Goal: Task Accomplishment & Management: Use online tool/utility

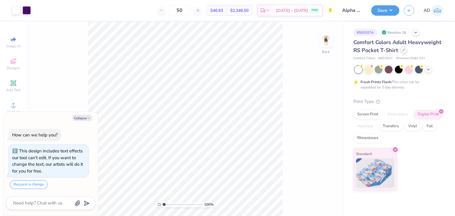
click at [404, 50] on icon at bounding box center [403, 50] width 3 height 3
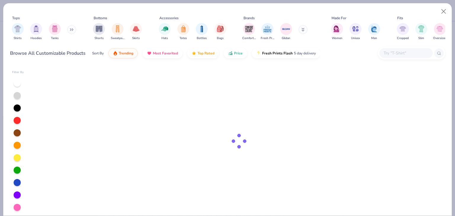
click at [392, 55] on input "text" at bounding box center [406, 53] width 46 height 7
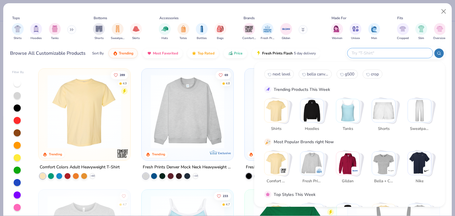
type textarea "x"
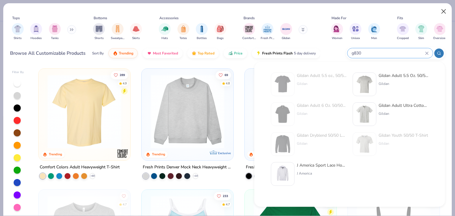
type input "g830"
click at [442, 10] on button "Close" at bounding box center [443, 11] width 11 height 11
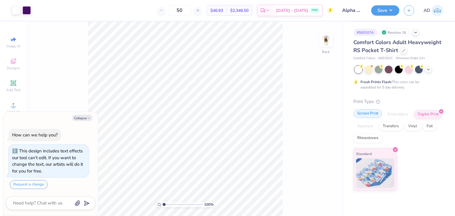
click at [367, 116] on div "Screen Print" at bounding box center [367, 113] width 29 height 9
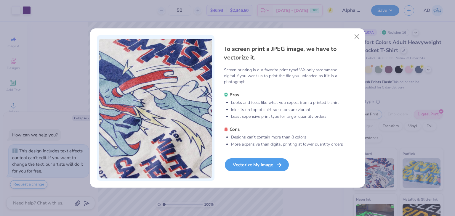
click at [258, 159] on div "Vectorize My Image" at bounding box center [257, 164] width 64 height 13
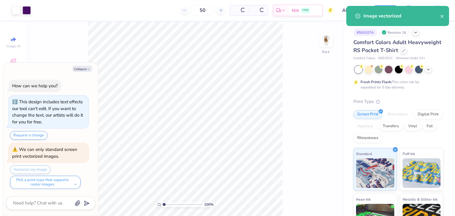
click at [400, 54] on div at bounding box center [403, 50] width 7 height 7
type textarea "x"
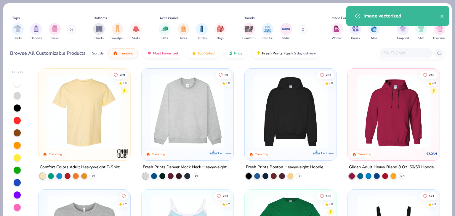
click at [398, 55] on input "text" at bounding box center [406, 53] width 46 height 7
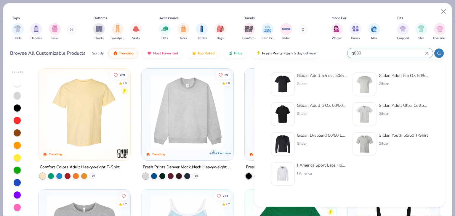
type input "g830"
click at [318, 76] on div "Gildan Adult 5.5 oz., 50/50 Pocket T-Shirt" at bounding box center [322, 76] width 50 height 6
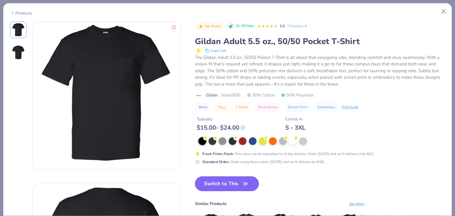
click at [227, 184] on button "Switch to This" at bounding box center [227, 184] width 64 height 15
click at [292, 139] on div at bounding box center [293, 141] width 8 height 8
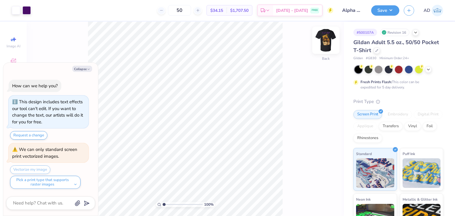
click at [327, 30] on img at bounding box center [326, 40] width 24 height 24
type textarea "x"
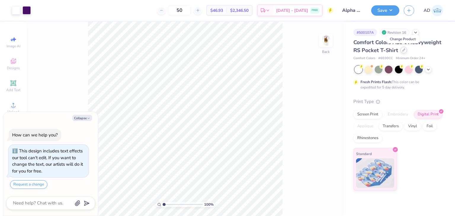
click at [403, 50] on icon at bounding box center [403, 50] width 3 height 3
type textarea "x"
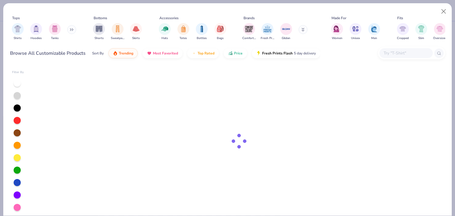
click at [396, 55] on input "text" at bounding box center [406, 53] width 46 height 7
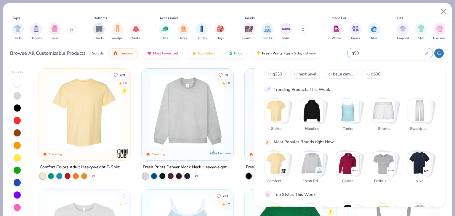
type input "g500"
type textarea "x"
type input "g500"
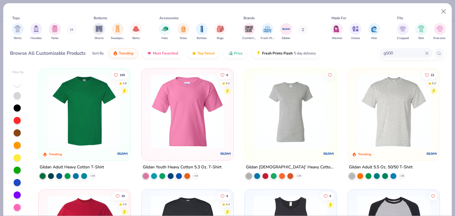
click at [78, 161] on div "105 4.8 Trending Gildan Adult Heavy Cotton T-Shirt + 44" at bounding box center [84, 123] width 92 height 111
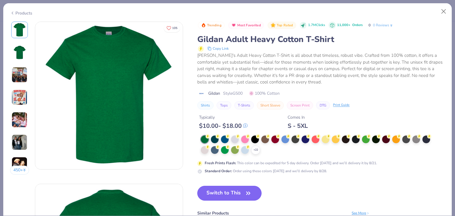
click at [225, 192] on button "Switch to This" at bounding box center [229, 193] width 64 height 15
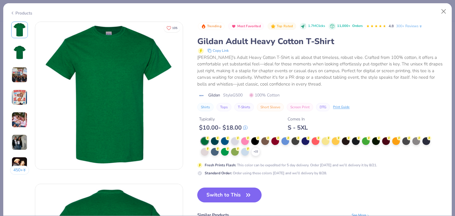
click at [237, 193] on button "Switch to This" at bounding box center [229, 195] width 64 height 15
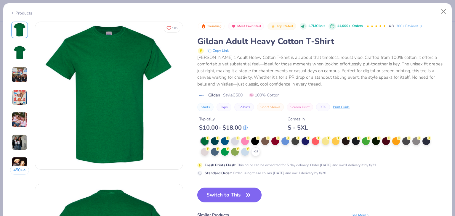
click at [237, 193] on button "Switch to This" at bounding box center [229, 195] width 64 height 15
click at [258, 152] on icon at bounding box center [255, 152] width 5 height 5
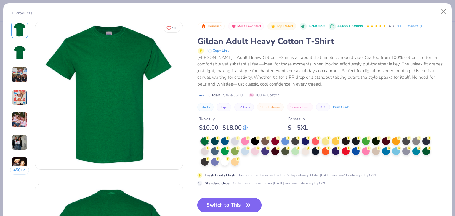
click at [246, 203] on icon "button" at bounding box center [248, 205] width 8 height 8
click at [325, 108] on button "DTG" at bounding box center [323, 107] width 14 height 8
type textarea "x"
